Goal: Navigation & Orientation: Find specific page/section

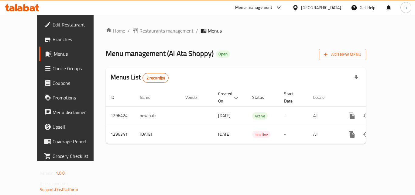
click at [280, 8] on icon at bounding box center [279, 7] width 4 height 2
click at [258, 65] on div "Restaurant-Management" at bounding box center [250, 67] width 48 height 7
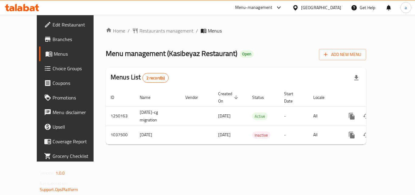
click at [299, 10] on icon at bounding box center [295, 8] width 6 height 6
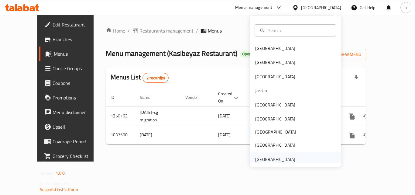
click at [266, 159] on div "[GEOGRAPHIC_DATA]" at bounding box center [275, 159] width 40 height 7
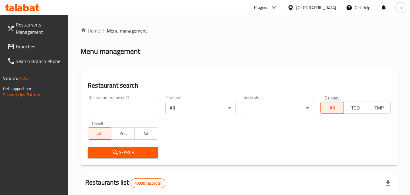
click at [31, 47] on span "Branches" at bounding box center [40, 46] width 48 height 7
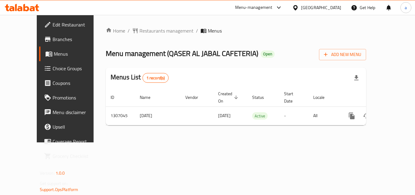
click at [305, 7] on div "[GEOGRAPHIC_DATA]" at bounding box center [321, 7] width 40 height 7
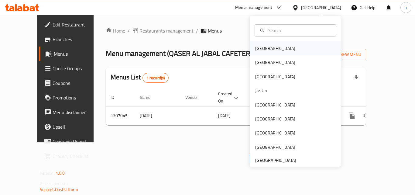
click at [263, 48] on div "[GEOGRAPHIC_DATA]" at bounding box center [275, 48] width 40 height 7
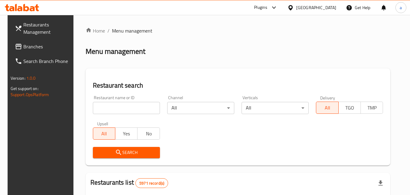
click at [38, 50] on span "Branches" at bounding box center [47, 46] width 48 height 7
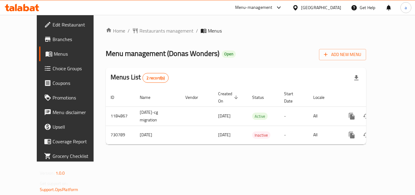
click at [301, 7] on div at bounding box center [296, 7] width 9 height 7
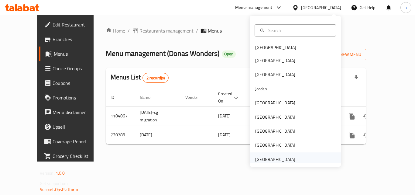
click at [275, 160] on div "[GEOGRAPHIC_DATA]" at bounding box center [275, 159] width 40 height 7
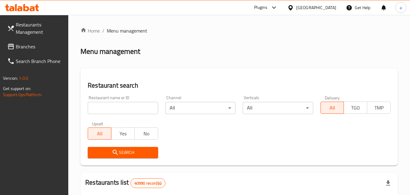
click at [23, 47] on span "Branches" at bounding box center [40, 46] width 48 height 7
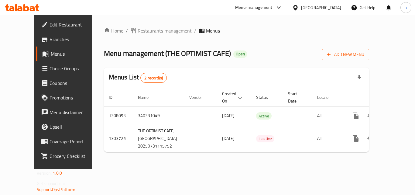
click at [311, 8] on div "[GEOGRAPHIC_DATA]" at bounding box center [321, 7] width 40 height 7
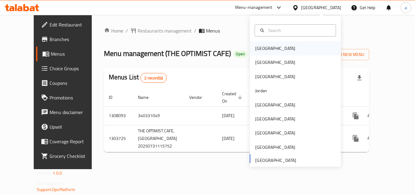
click at [257, 47] on div "[GEOGRAPHIC_DATA]" at bounding box center [275, 48] width 40 height 7
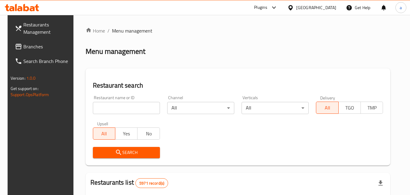
click at [39, 47] on span "Branches" at bounding box center [47, 46] width 48 height 7
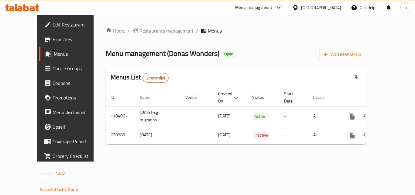
click at [330, 10] on div "[GEOGRAPHIC_DATA]" at bounding box center [321, 7] width 40 height 7
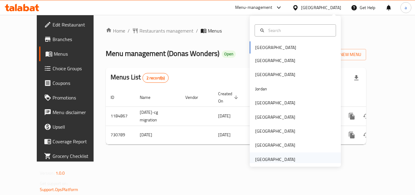
click at [272, 160] on div "[GEOGRAPHIC_DATA]" at bounding box center [275, 159] width 40 height 7
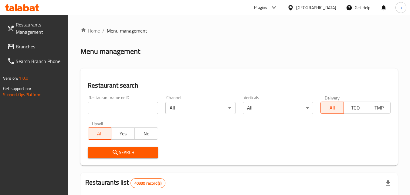
click at [22, 47] on span "Branches" at bounding box center [40, 46] width 48 height 7
